Goal: Navigation & Orientation: Find specific page/section

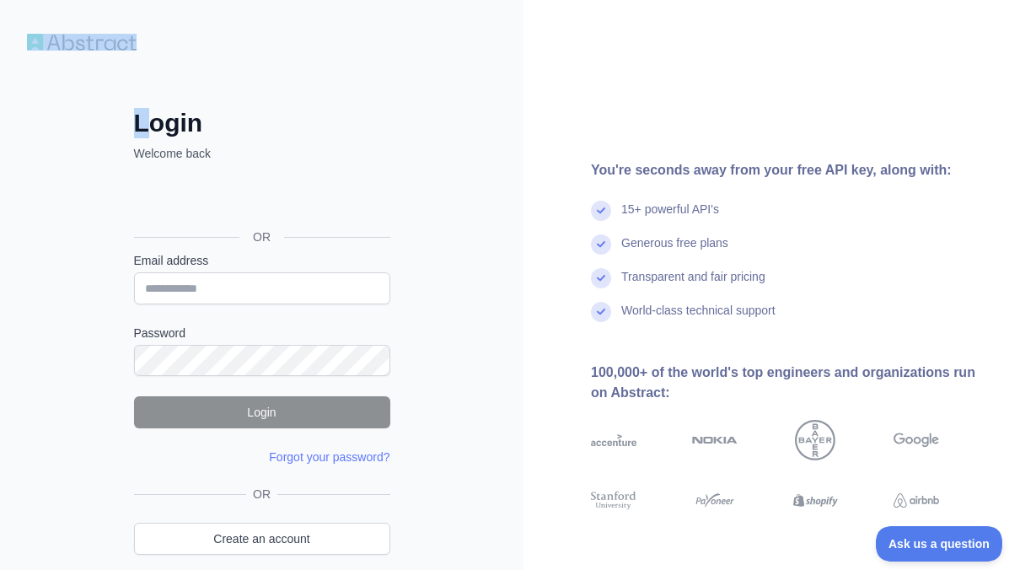
drag, startPoint x: 145, startPoint y: 43, endPoint x: 62, endPoint y: 40, distance: 83.5
click at [62, 40] on div "Login Welcome back OR Email address Password Login Forgot your password? Please…" at bounding box center [510, 321] width 1020 height 643
drag, startPoint x: 62, startPoint y: 40, endPoint x: 220, endPoint y: 35, distance: 158.5
click at [220, 35] on div "Login Welcome back OR Email address Password Login Forgot your password? Please…" at bounding box center [261, 321] width 523 height 643
click at [122, 50] on img at bounding box center [82, 42] width 110 height 17
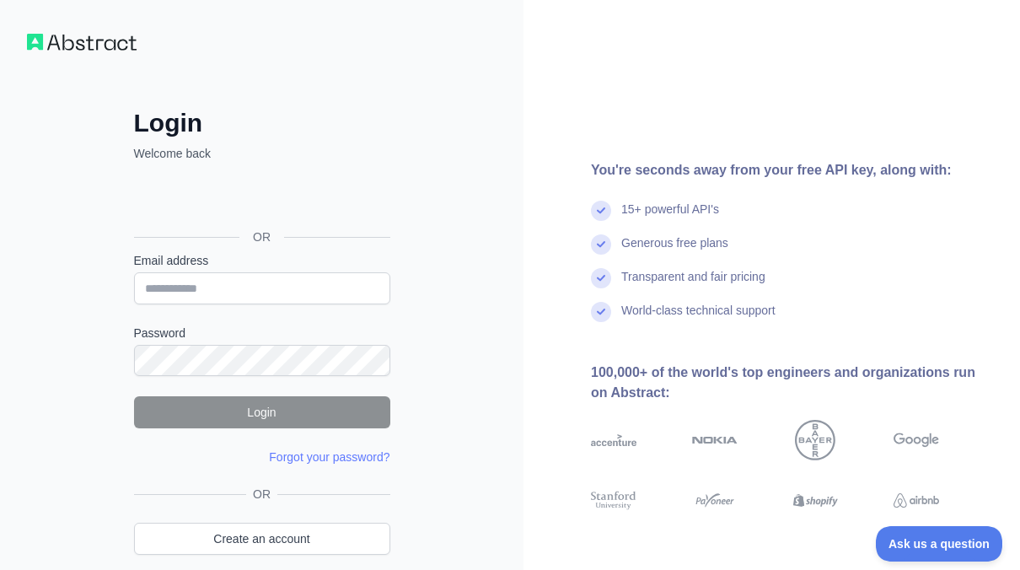
click at [88, 42] on img at bounding box center [82, 42] width 110 height 17
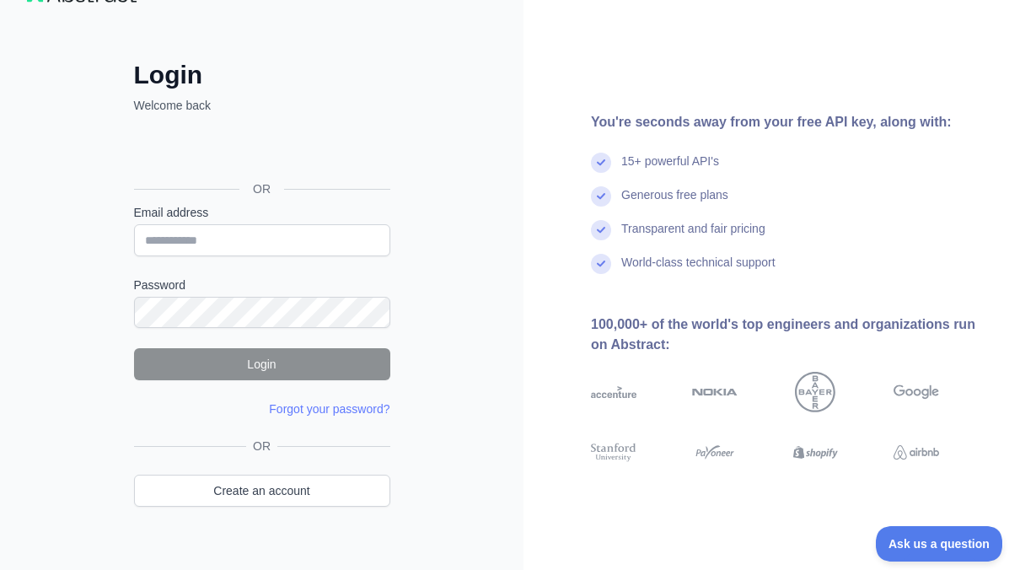
scroll to position [71, 0]
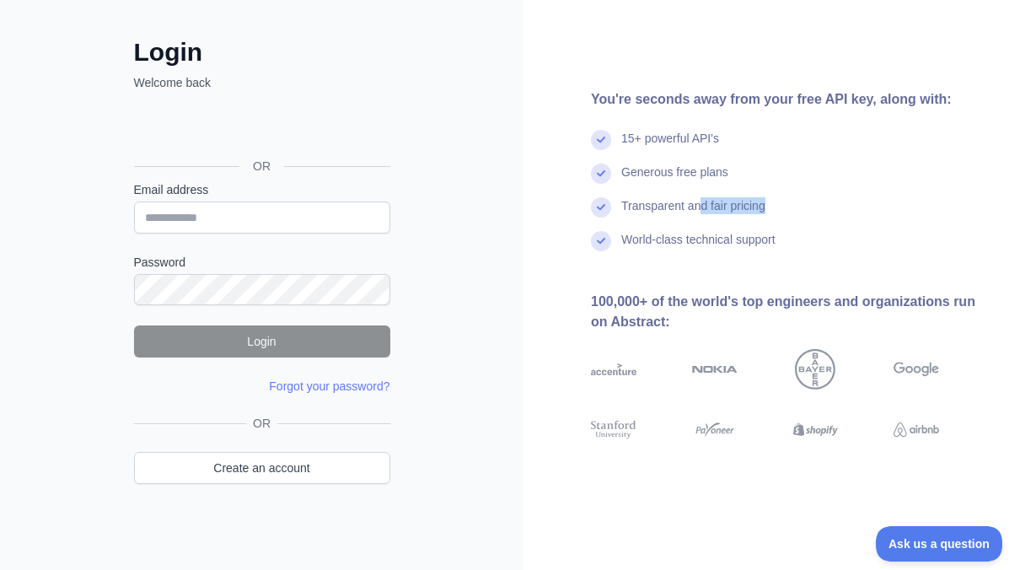
drag, startPoint x: 776, startPoint y: 204, endPoint x: 695, endPoint y: 197, distance: 81.2
click at [695, 197] on div "Transparent and fair pricing" at bounding box center [792, 214] width 402 height 34
